Goal: Navigation & Orientation: Find specific page/section

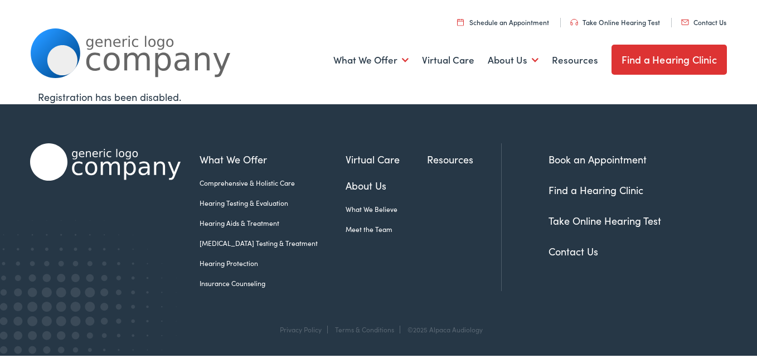
click at [305, 84] on div "What We Offer Comprehensive & Holistic Care Hearing Testing & Evaluation Hearin…" at bounding box center [378, 60] width 696 height 58
click at [406, 186] on link "About Us" at bounding box center [386, 185] width 81 height 15
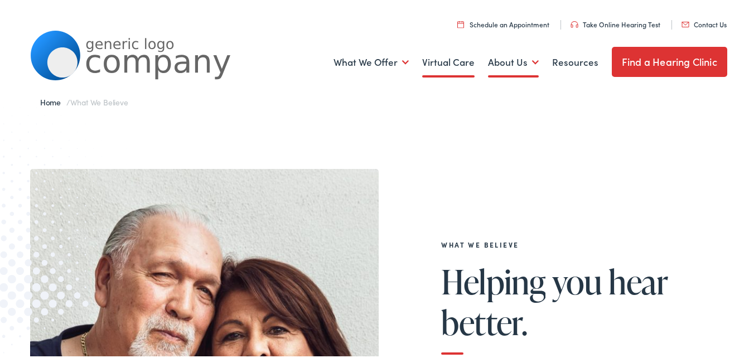
click at [452, 52] on link "Virtual Care" at bounding box center [448, 60] width 52 height 41
